Goal: Information Seeking & Learning: Compare options

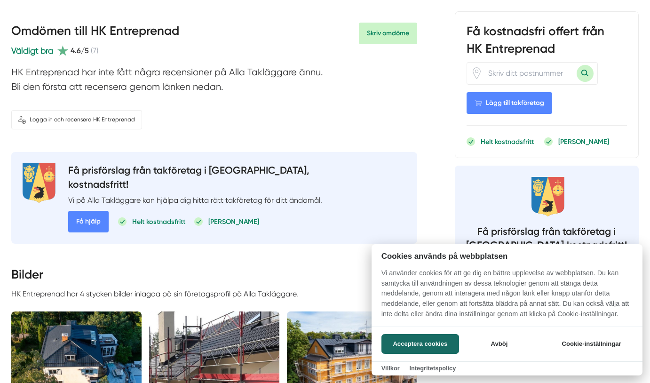
scroll to position [345, 0]
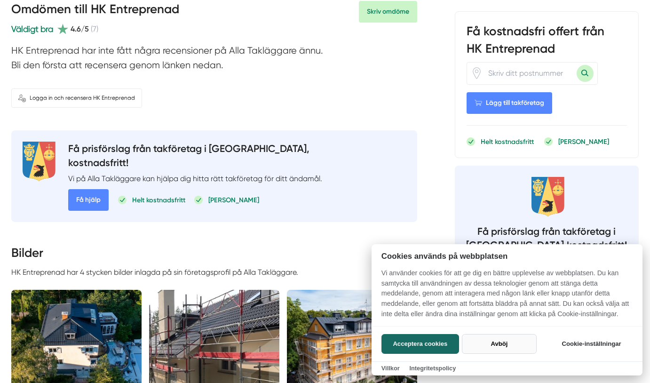
click at [497, 341] on button "Avböj" at bounding box center [499, 344] width 75 height 20
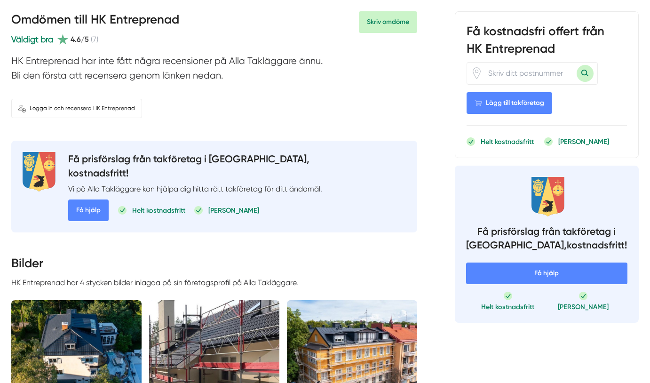
scroll to position [123, 0]
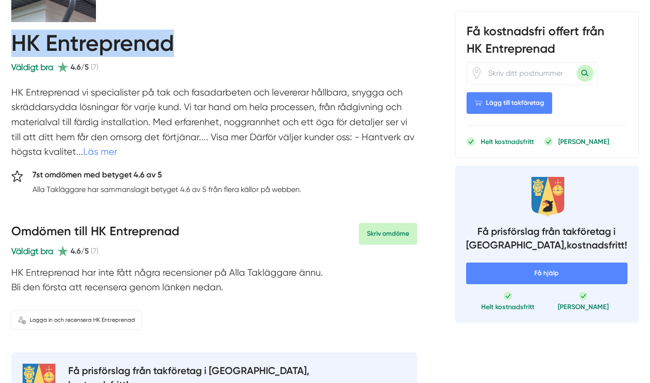
drag, startPoint x: 10, startPoint y: 43, endPoint x: 172, endPoint y: 32, distance: 162.1
copy h1 "HK Entreprenad"
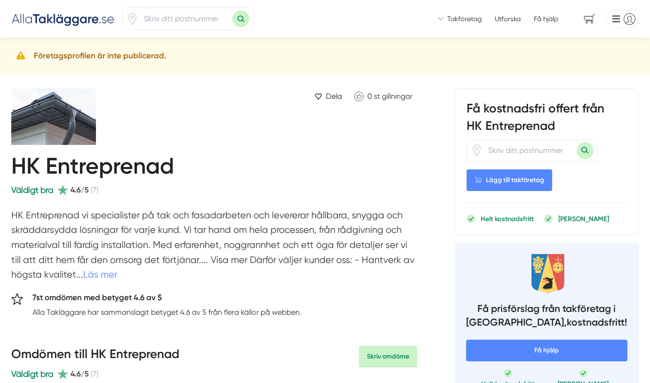
click at [459, 19] on span "Takföretag" at bounding box center [464, 18] width 34 height 9
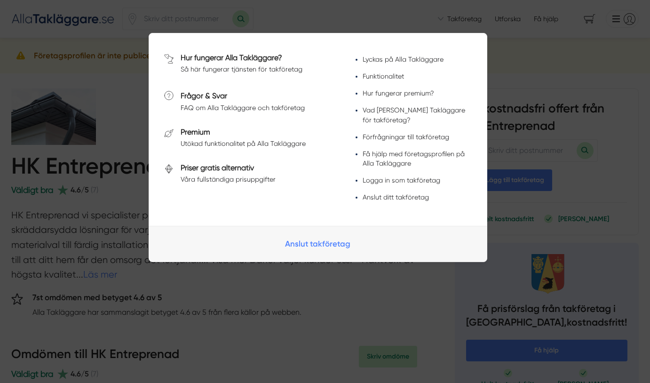
click at [504, 41] on div at bounding box center [325, 191] width 650 height 383
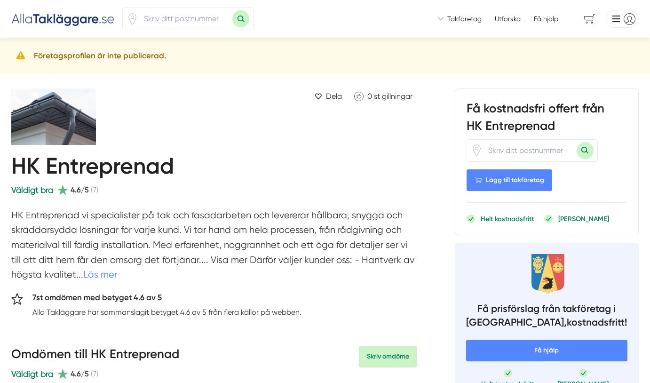
click at [512, 21] on link "Utforska" at bounding box center [508, 18] width 26 height 9
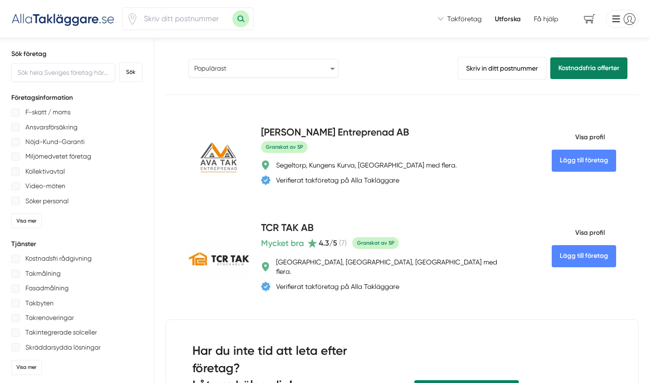
click at [329, 68] on select "Populärast Högst omdöme Flest omdömen Senaste uppdaterade Nyaste företaget på A…" at bounding box center [263, 68] width 150 height 19
select select "highest-reviews"
click at [457, 155] on div "AVA Tak Entreprenad AB Granskat av SP Segeltorp, Kungens Kurva, Skärholmen med …" at bounding box center [383, 157] width 245 height 65
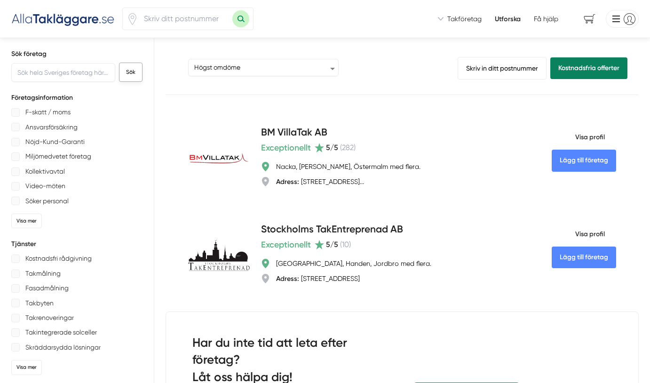
click at [128, 75] on button "Sök" at bounding box center [131, 72] width 24 height 19
click at [68, 69] on input "text" at bounding box center [63, 72] width 104 height 19
click at [130, 72] on button "Sök" at bounding box center [131, 72] width 24 height 19
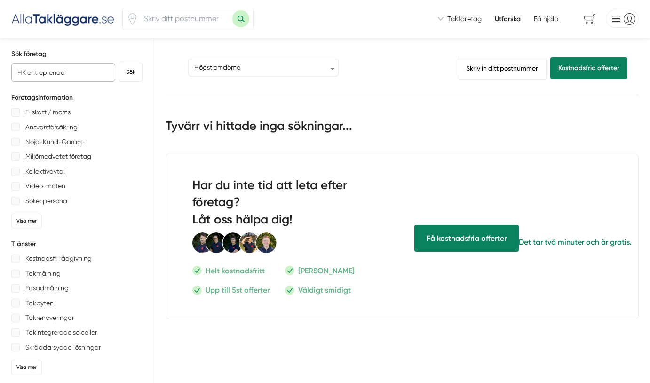
click at [30, 71] on input "HK entreprenad" at bounding box center [63, 72] width 104 height 19
click at [28, 88] on div "Sök företag HK Entreprenad Sök Företagsinformation F-skatt / moms Ansvarsförsäk…" at bounding box center [76, 345] width 131 height 592
click at [70, 22] on img at bounding box center [62, 19] width 103 height 16
click at [55, 74] on input "HK Entreprenad" at bounding box center [63, 72] width 104 height 19
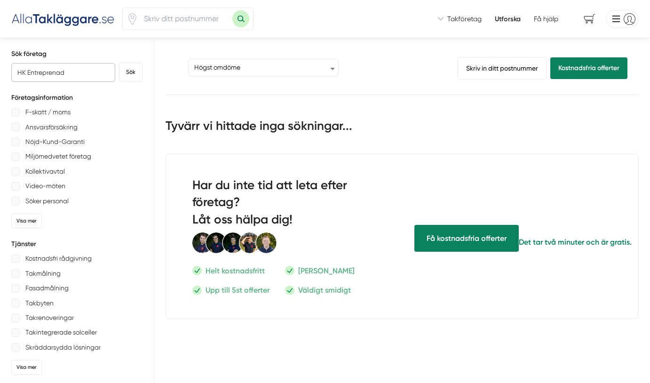
click at [27, 73] on input "HK Entreprenad" at bounding box center [63, 72] width 104 height 19
type input "Entreprenad"
click at [126, 75] on button "Sök" at bounding box center [131, 72] width 24 height 19
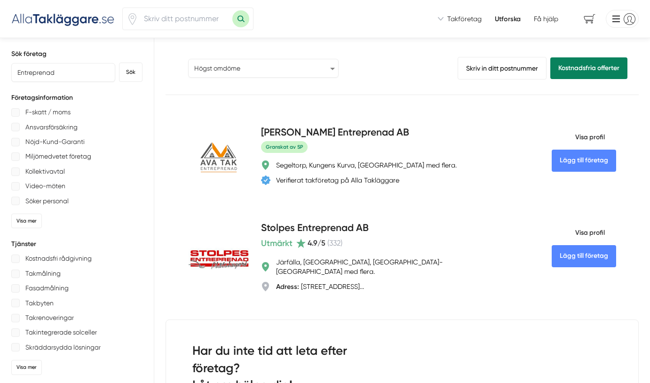
click at [329, 69] on select "Populärast Högst omdöme Flest omdömen Senaste uppdaterade Nyaste företaget på A…" at bounding box center [263, 68] width 150 height 19
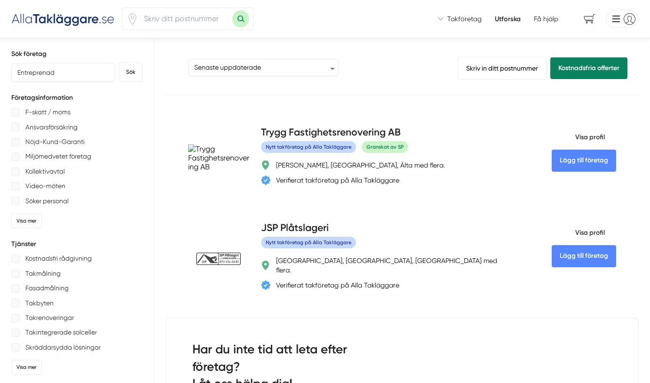
click at [354, 75] on div "Sortera Populärast Högst omdöme Flest omdömen Senaste uppdaterade Nyaste företa…" at bounding box center [306, 66] width 258 height 19
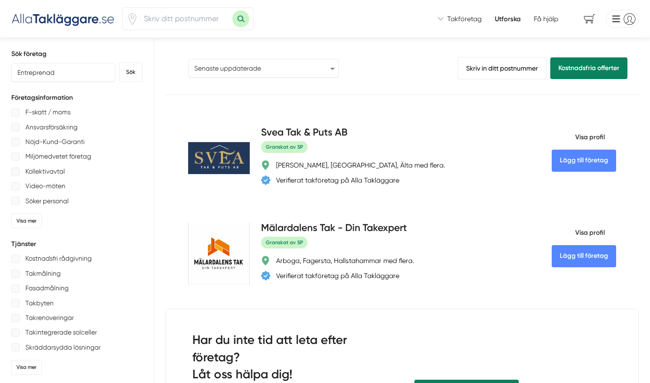
click at [334, 67] on select "Populärast Högst omdöme Flest omdömen Senaste uppdaterade Nyaste företaget på A…" at bounding box center [263, 68] width 150 height 19
select select "most-reviews"
click at [360, 69] on div "Sortera Populärast Högst omdöme Flest omdömen Senaste uppdaterade Nyaste företa…" at bounding box center [306, 66] width 258 height 19
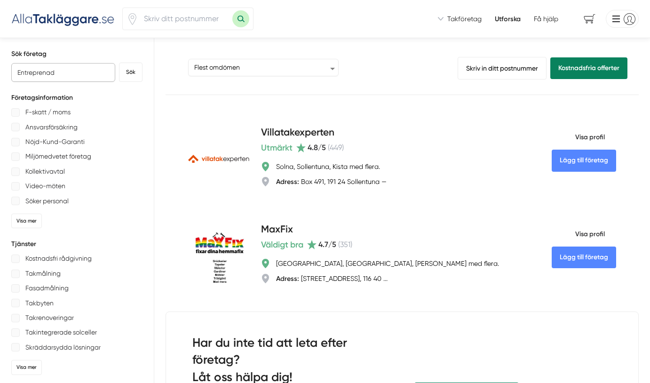
click at [17, 71] on input "Entreprenad" at bounding box center [63, 72] width 104 height 19
drag, startPoint x: 60, startPoint y: 74, endPoint x: 16, endPoint y: 75, distance: 44.2
click at [16, 75] on input "Entreprenad" at bounding box center [63, 72] width 104 height 19
type input "HK"
click at [130, 71] on button "Sök" at bounding box center [131, 72] width 24 height 19
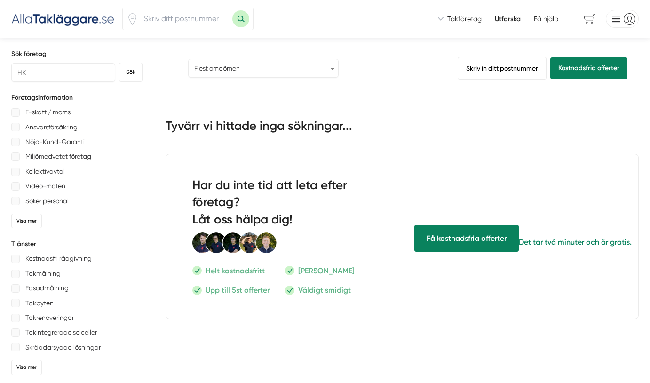
click at [337, 71] on select "Populärast Högst omdöme Flest omdömen Senaste uppdaterade Nyaste företaget på A…" at bounding box center [263, 68] width 150 height 19
select select "popular"
click at [86, 77] on input "HK" at bounding box center [63, 72] width 104 height 19
click at [127, 76] on button "Sök" at bounding box center [131, 72] width 24 height 19
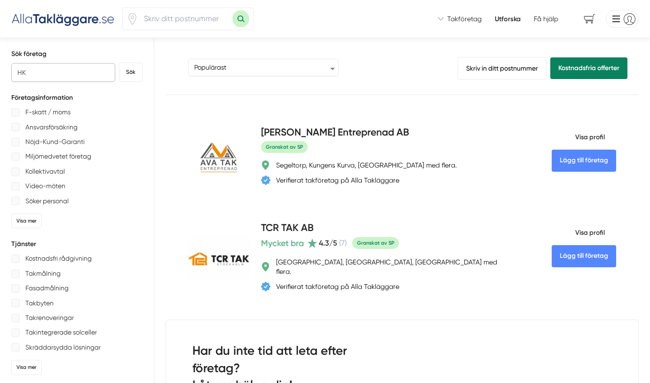
click at [31, 76] on input "HK" at bounding box center [63, 72] width 104 height 19
type input "H"
click at [135, 72] on button "Sök" at bounding box center [131, 72] width 24 height 19
click at [352, 71] on div "Sortera Populärast Högst omdöme Flest omdömen Senaste uppdaterade Nyaste företa…" at bounding box center [306, 66] width 258 height 19
click at [33, 73] on input "text" at bounding box center [63, 72] width 104 height 19
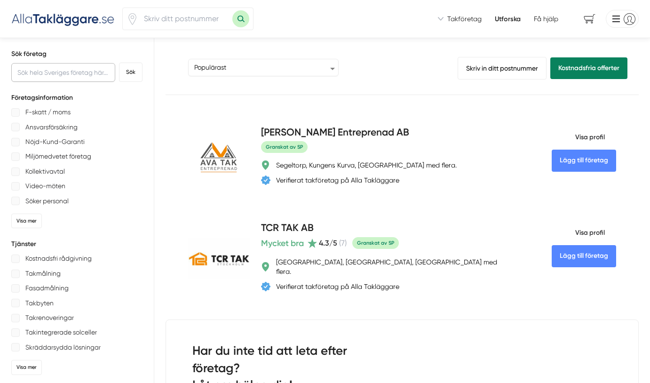
click at [33, 73] on input "text" at bounding box center [63, 72] width 104 height 19
click at [356, 130] on h4 "AVA Tak Entreprenad AB" at bounding box center [335, 133] width 148 height 16
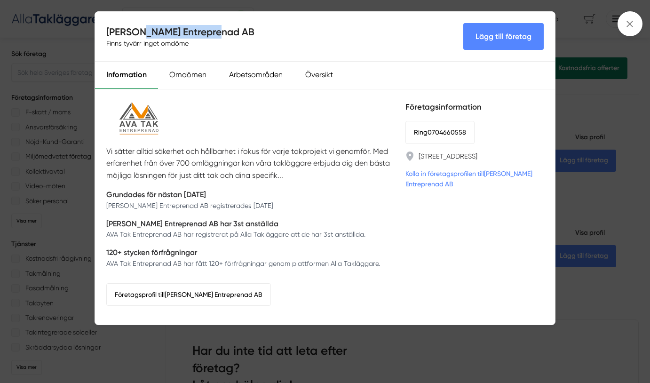
drag, startPoint x: 215, startPoint y: 32, endPoint x: 144, endPoint y: 36, distance: 71.6
click at [144, 36] on h4 "AVA Tak Entreprenad AB" at bounding box center [180, 32] width 148 height 14
copy h4 "Entreprenad AB"
click at [73, 69] on div "AVA Tak Entreprenad AB Finns tyvärr inget omdöme Lägg till företag Information …" at bounding box center [325, 191] width 650 height 383
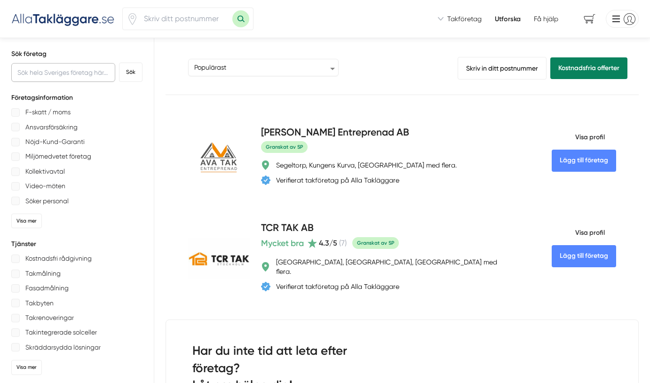
click at [54, 74] on input "text" at bounding box center [63, 72] width 104 height 19
paste input "Entreprenad AB"
type input "Entreprenad"
click at [129, 76] on button "Sök" at bounding box center [131, 72] width 24 height 19
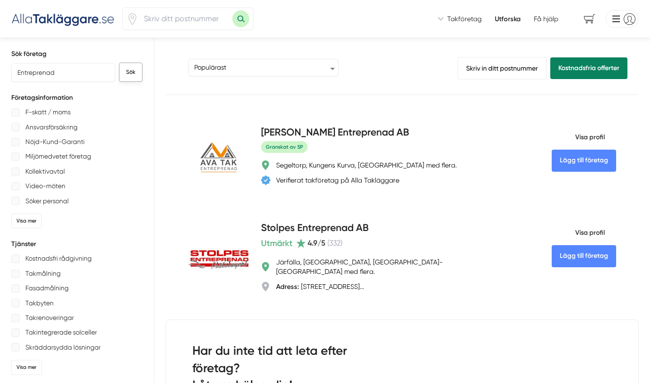
click at [129, 76] on button "Sök" at bounding box center [131, 72] width 24 height 19
click at [358, 65] on div "Sortera Populärast Högst omdöme Flest omdömen Senaste uppdaterade Nyaste företa…" at bounding box center [306, 66] width 258 height 19
click at [333, 69] on select "Populärast Högst omdöme Flest omdömen Senaste uppdaterade Nyaste företaget på A…" at bounding box center [263, 68] width 150 height 19
select select "highest-reviews"
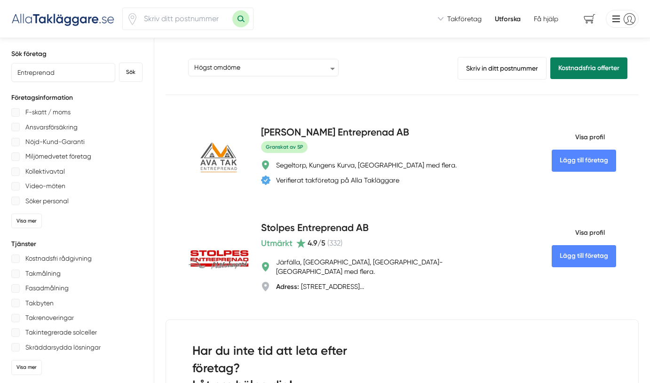
click at [353, 68] on div "Sortera Populärast Högst omdöme Flest omdömen Senaste uppdaterade Nyaste företa…" at bounding box center [306, 66] width 258 height 19
click at [357, 84] on div "Sortera Populärast Högst omdöme Flest omdömen Senaste uppdaterade Nyaste företa…" at bounding box center [403, 76] width 474 height 38
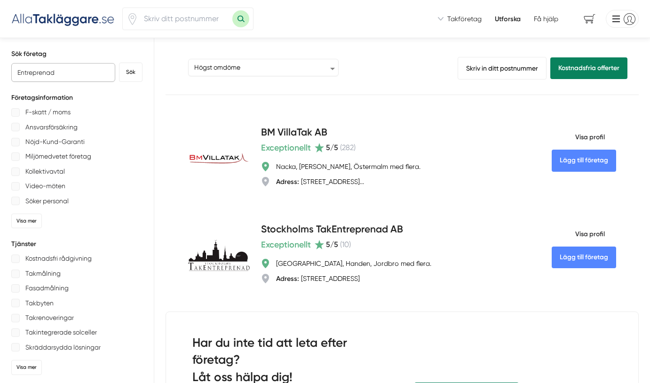
click at [48, 70] on input "Entreprenad" at bounding box center [63, 72] width 104 height 19
type input "tak"
click at [136, 73] on button "Sök" at bounding box center [131, 72] width 24 height 19
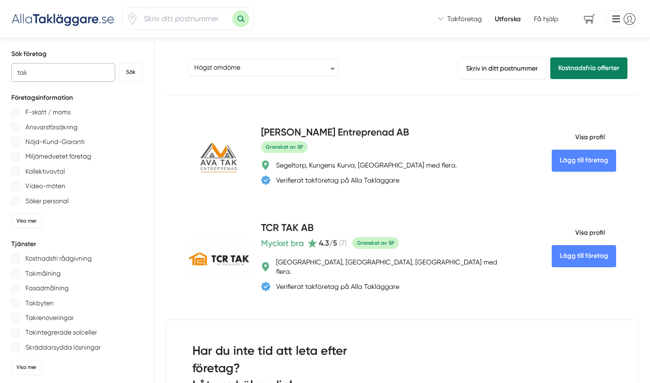
click at [20, 70] on input "tak" at bounding box center [63, 72] width 104 height 19
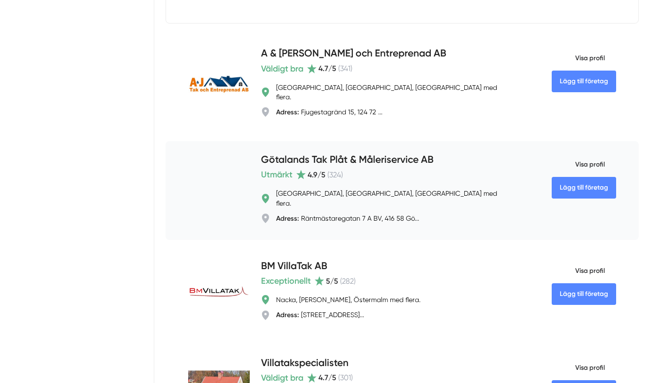
scroll to position [1370, 0]
